Goal: Find specific page/section: Find specific page/section

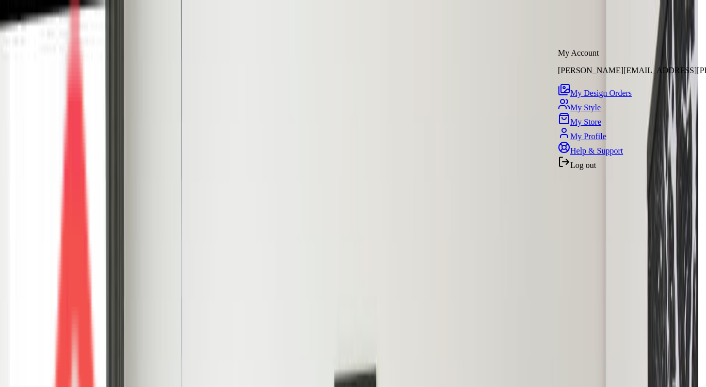
click at [618, 89] on span "My Design Orders" at bounding box center [600, 93] width 61 height 9
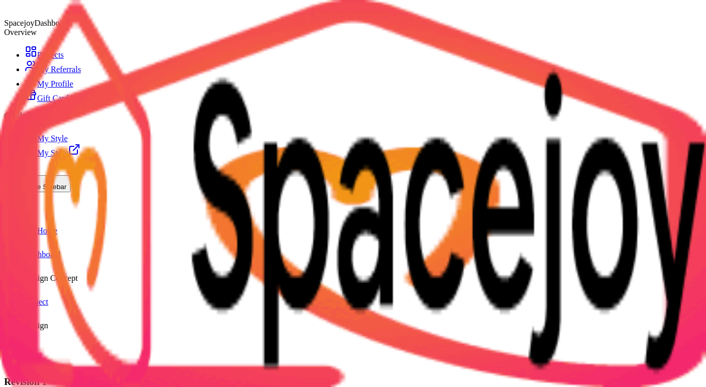
click at [21, 351] on icon at bounding box center [14, 357] width 12 height 12
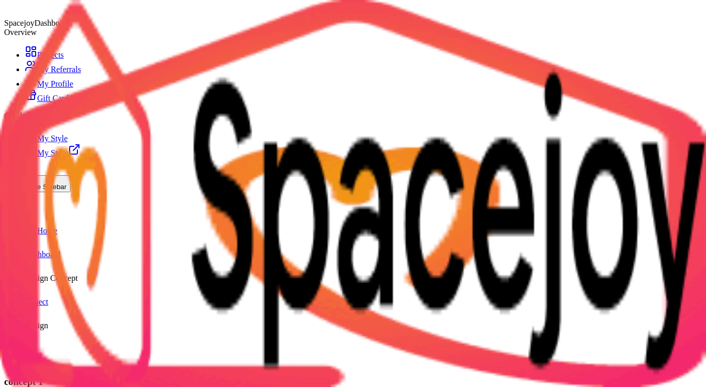
click at [21, 351] on icon at bounding box center [14, 357] width 12 height 12
